Goal: Find specific page/section: Find specific page/section

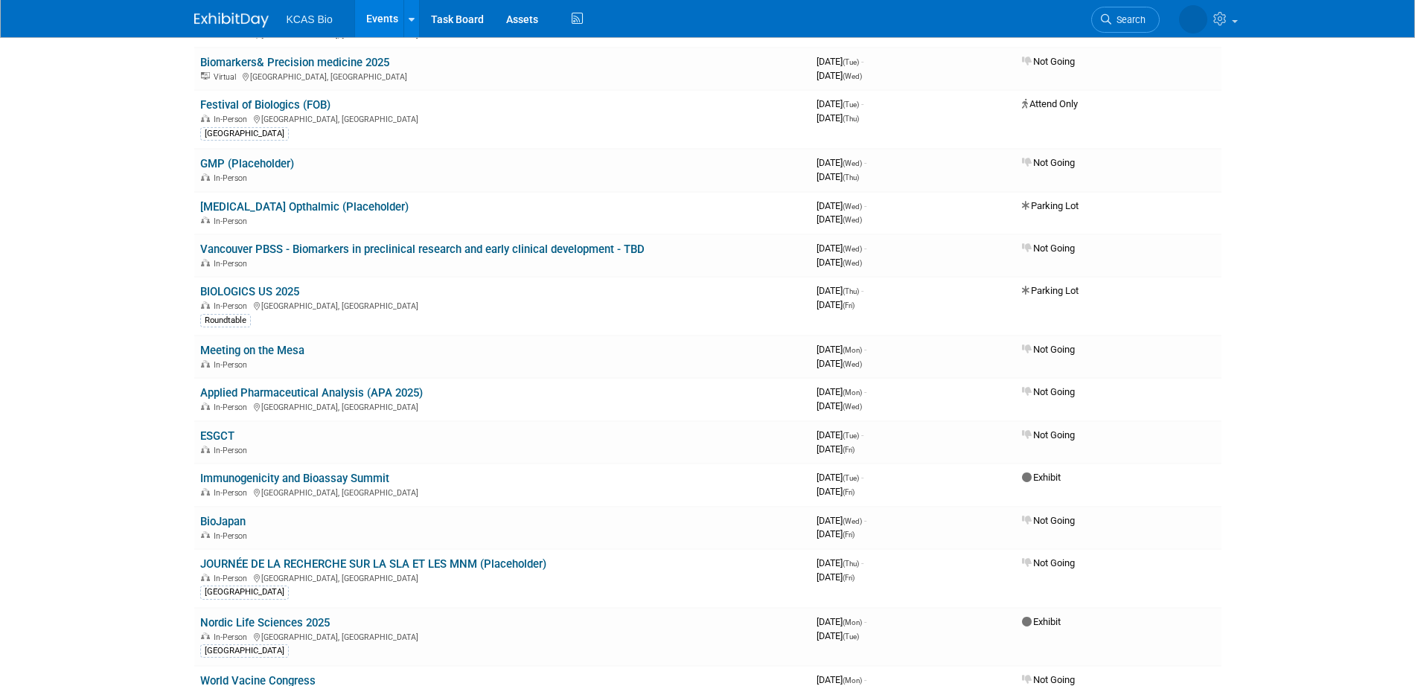
scroll to position [372, 0]
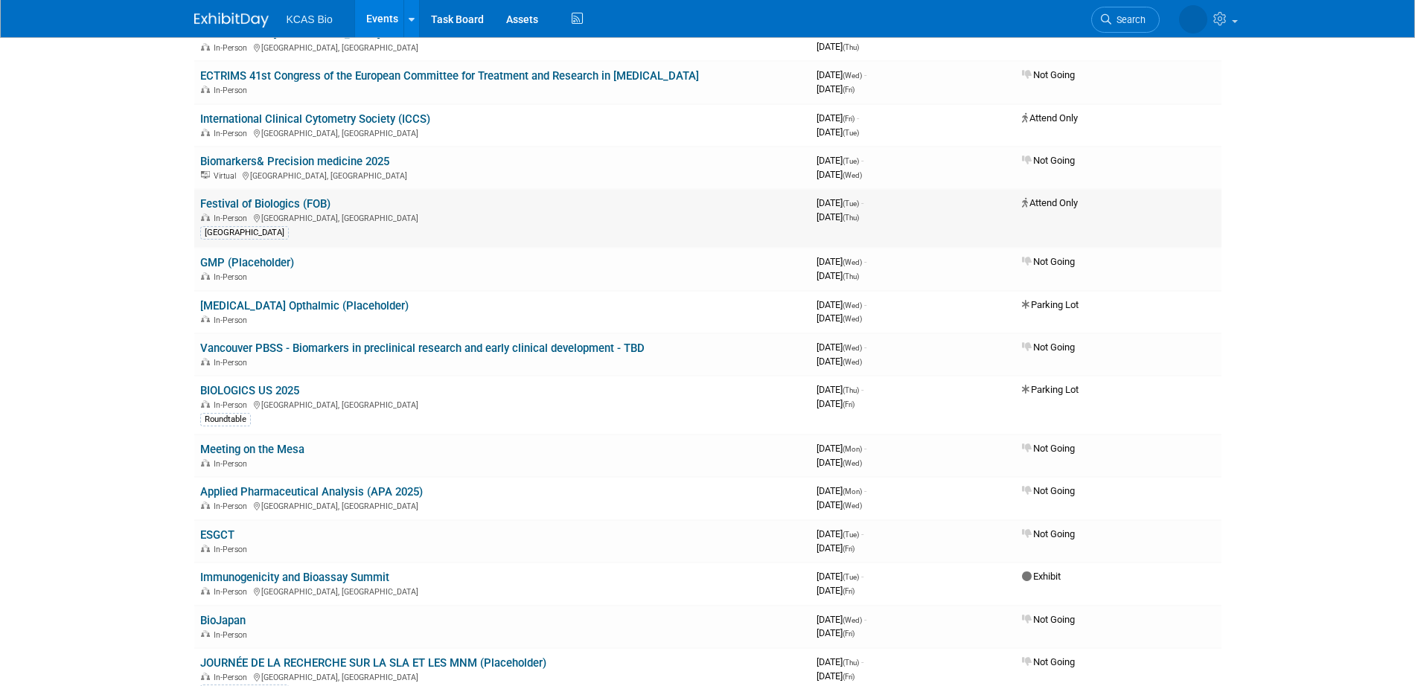
click at [287, 202] on link "Festival of Biologics (FOB)" at bounding box center [265, 203] width 130 height 13
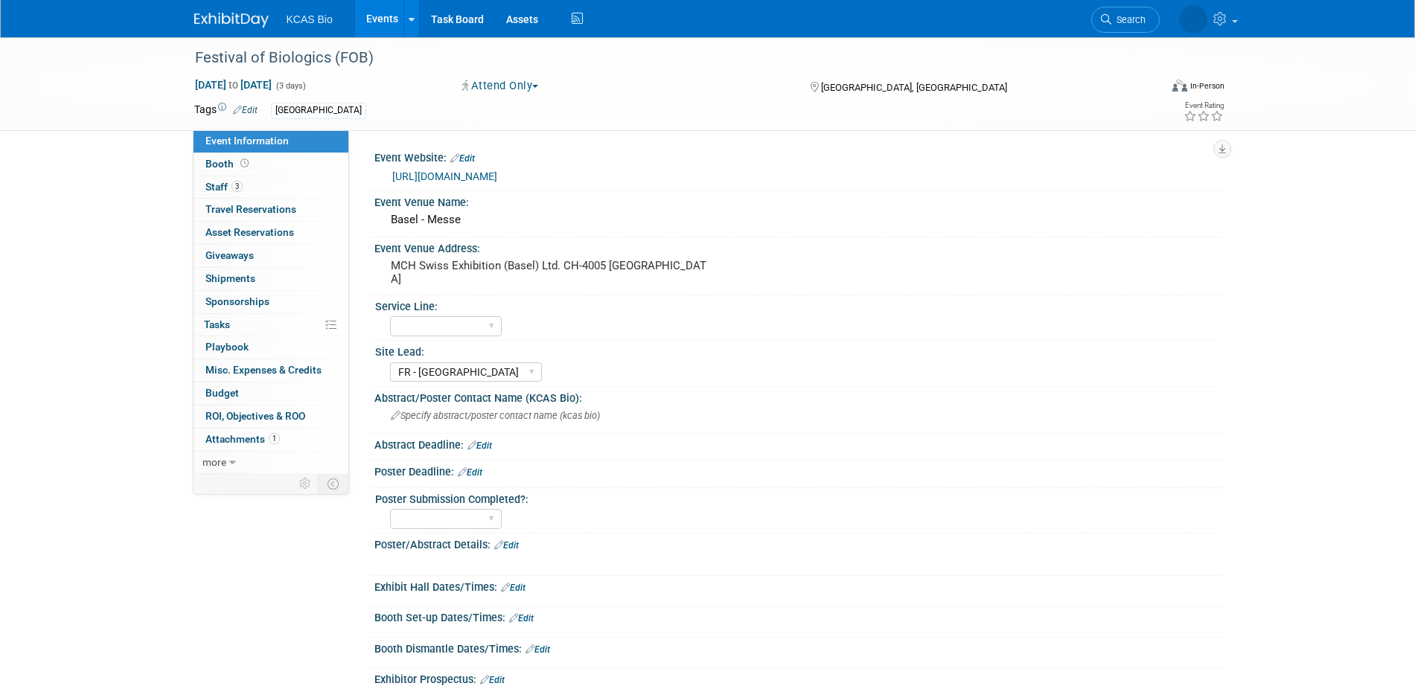
select select "FR - Lyon"
click at [271, 187] on link "3 Staff 3" at bounding box center [271, 187] width 155 height 22
